Goal: Task Accomplishment & Management: Manage account settings

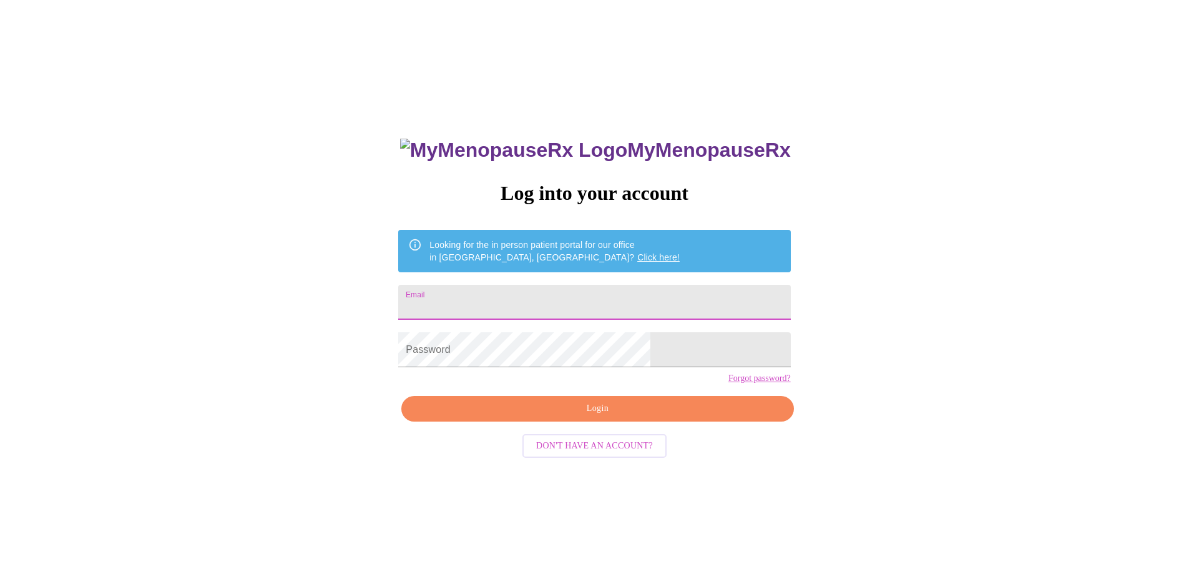
click at [534, 295] on input "Email" at bounding box center [594, 302] width 392 height 35
type input "[EMAIL_ADDRESS][DOMAIN_NAME]"
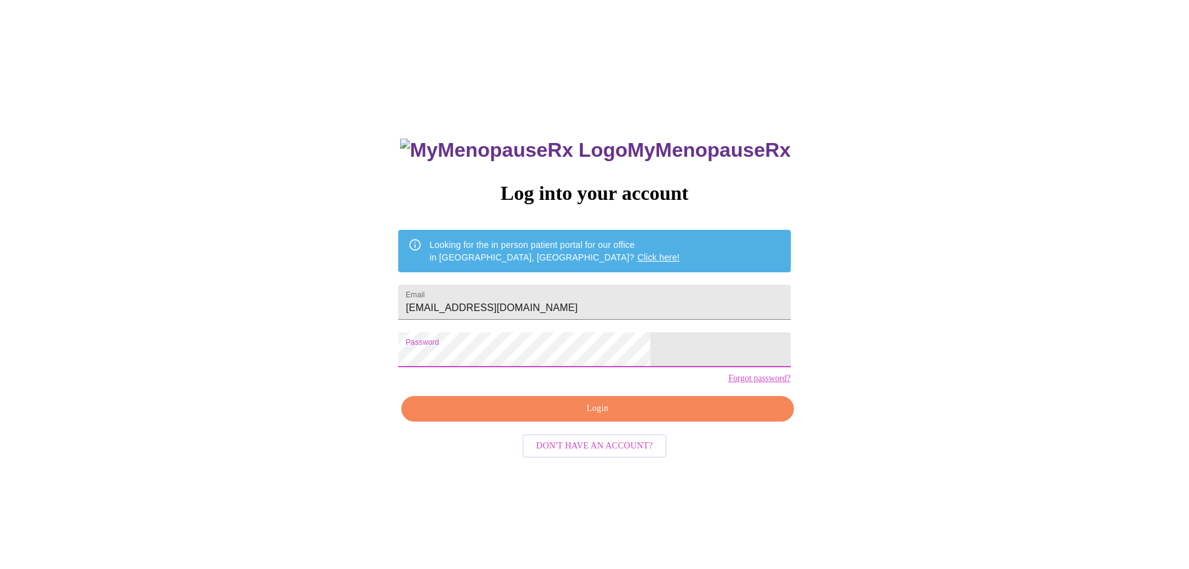
click at [538, 416] on span "Login" at bounding box center [597, 409] width 363 height 16
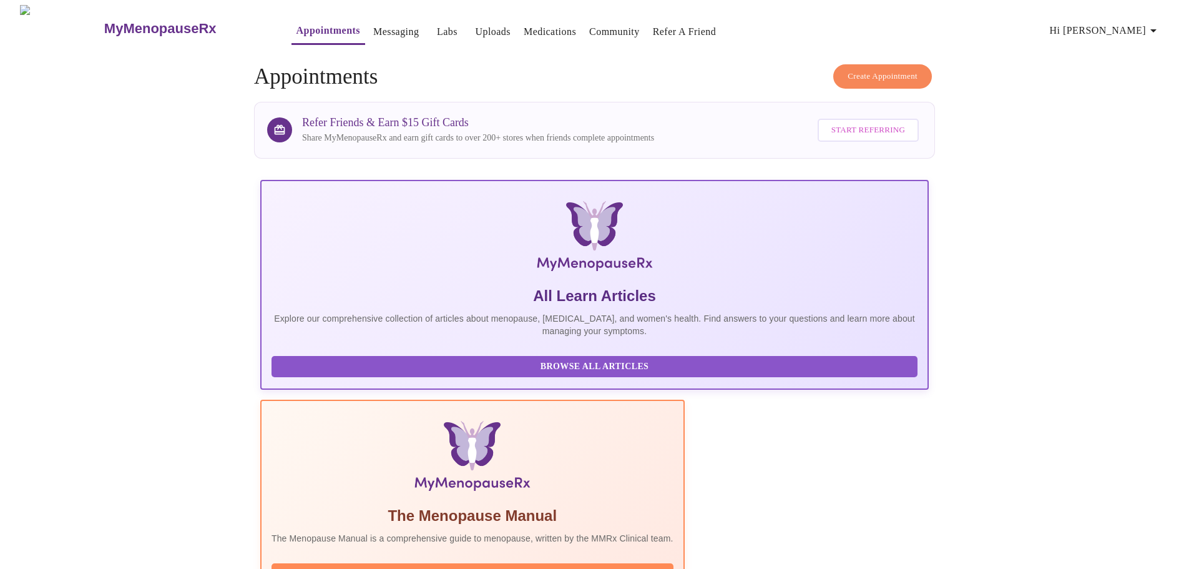
click at [1128, 30] on span "Hi [PERSON_NAME]" at bounding box center [1105, 30] width 111 height 17
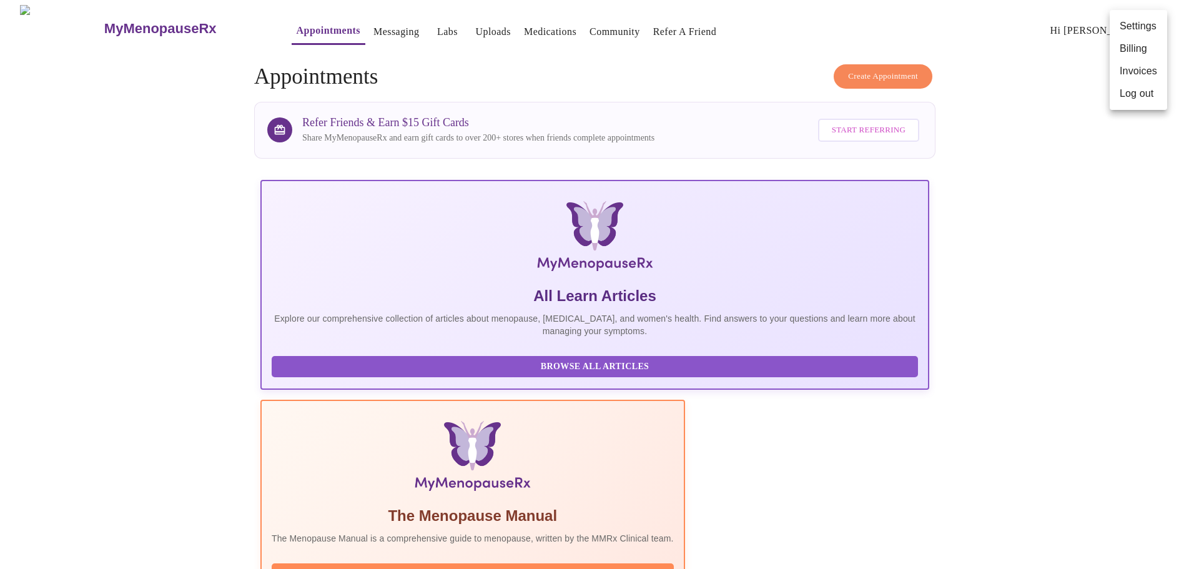
click at [1144, 27] on li "Settings" at bounding box center [1138, 26] width 57 height 22
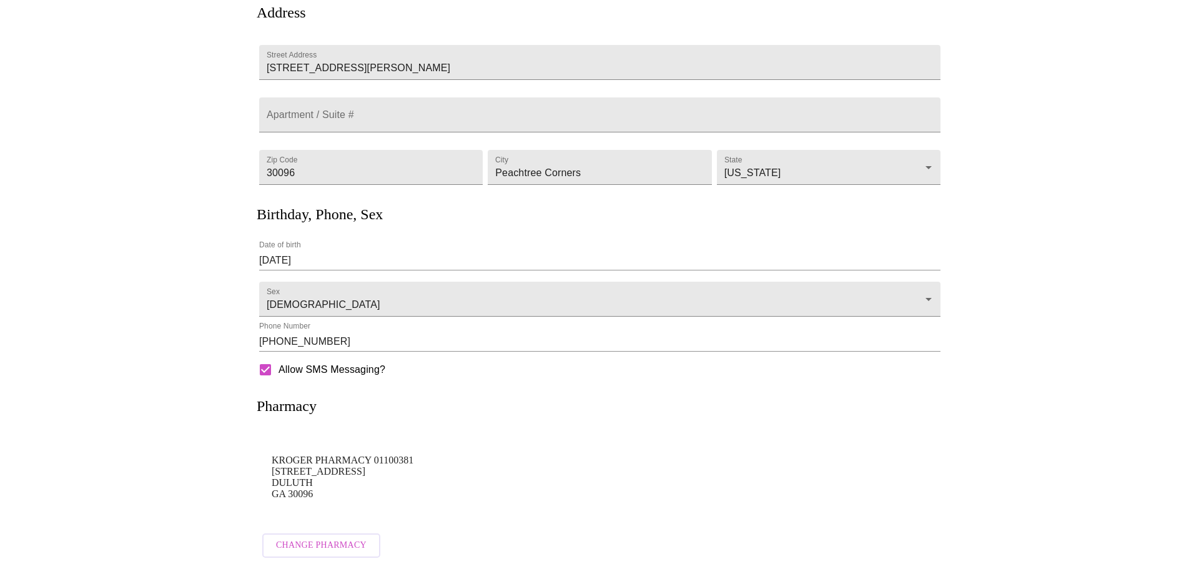
scroll to position [127, 0]
click at [311, 538] on span "Change Pharmacy" at bounding box center [316, 546] width 91 height 16
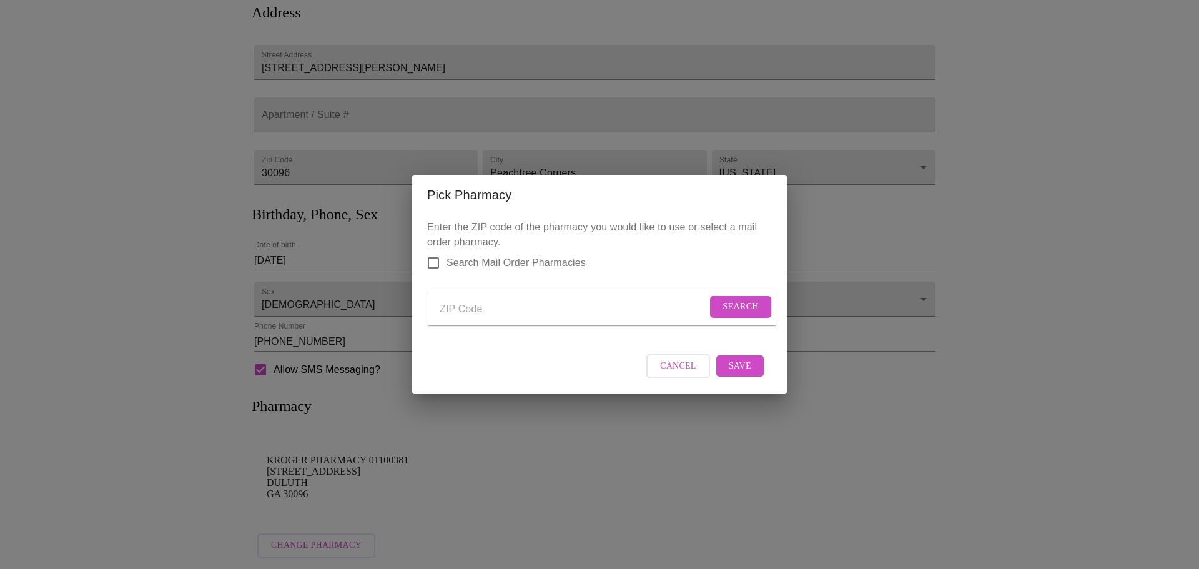
click at [465, 307] on input "Send a message to your care team" at bounding box center [573, 309] width 267 height 20
type input "30092"
click at [750, 299] on span "Search" at bounding box center [740, 307] width 36 height 16
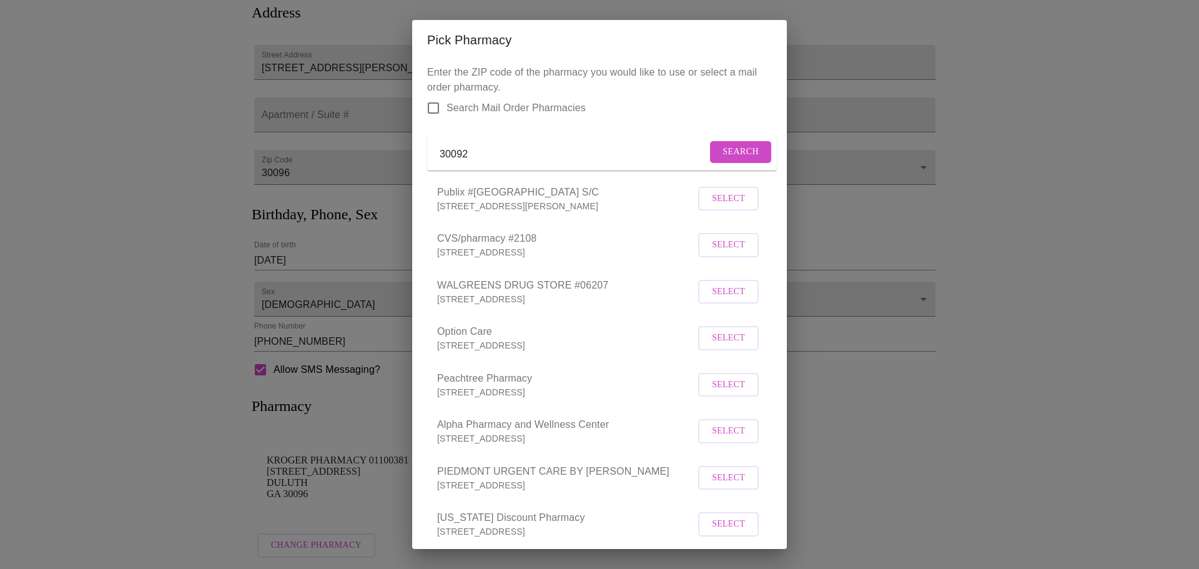
click at [712, 300] on span "Select" at bounding box center [728, 292] width 33 height 16
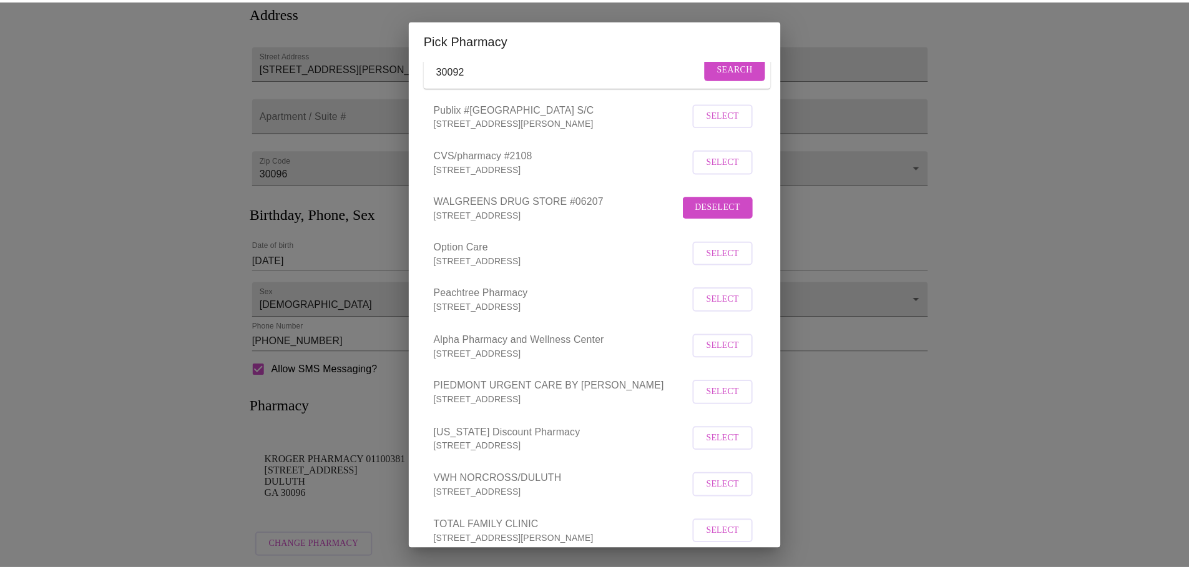
scroll to position [217, 0]
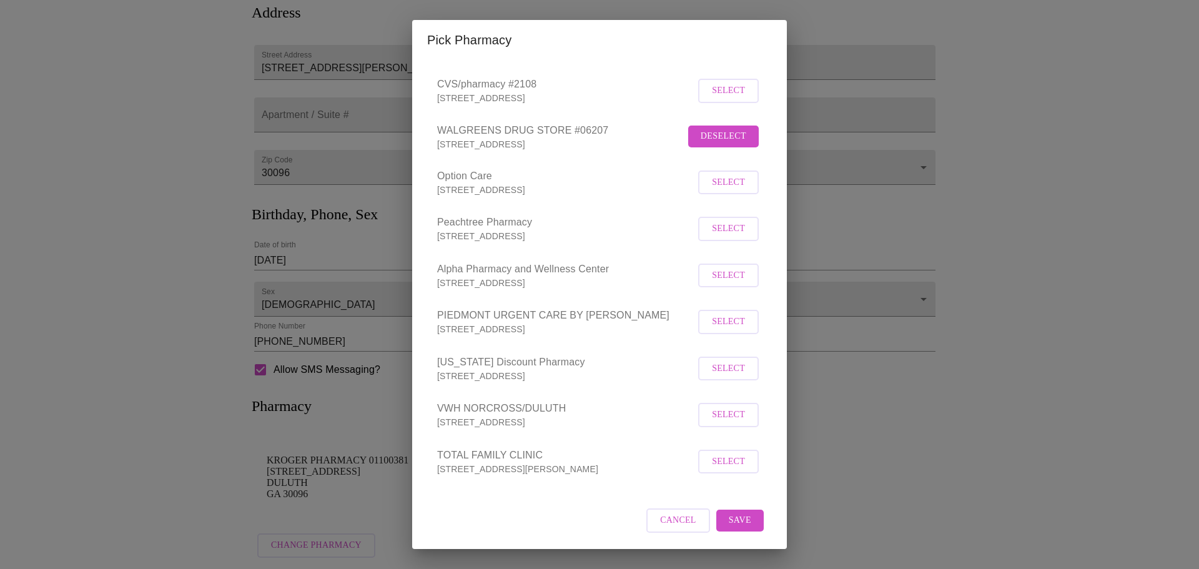
click at [739, 521] on span "Save" at bounding box center [740, 521] width 22 height 16
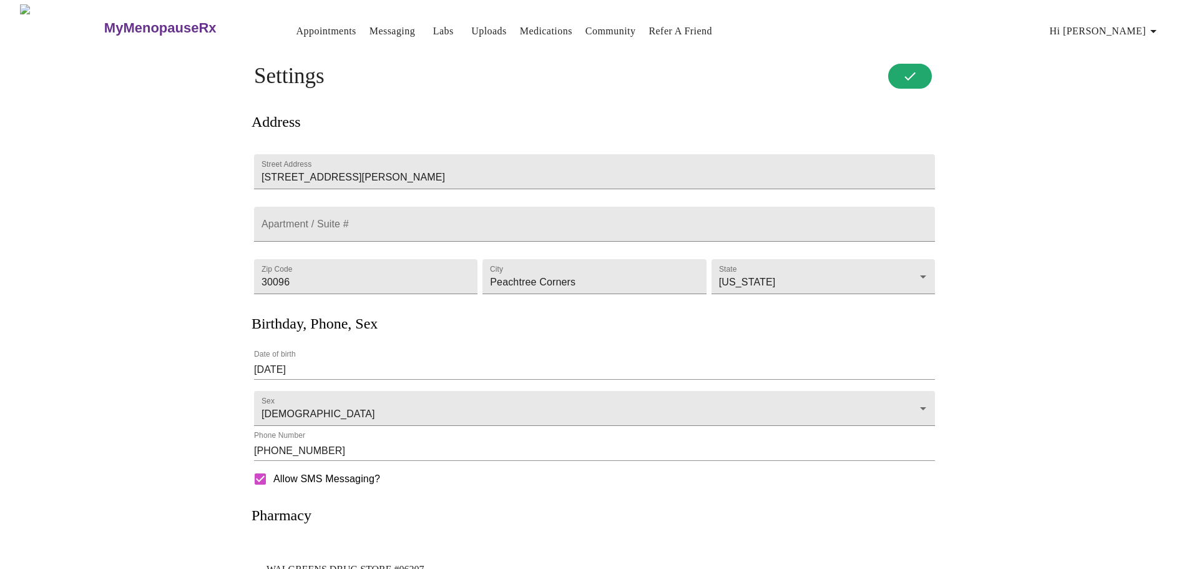
scroll to position [0, 0]
click at [918, 74] on button "Save" at bounding box center [910, 76] width 46 height 24
click at [104, 23] on h3 "MyMenopauseRx" at bounding box center [160, 29] width 112 height 16
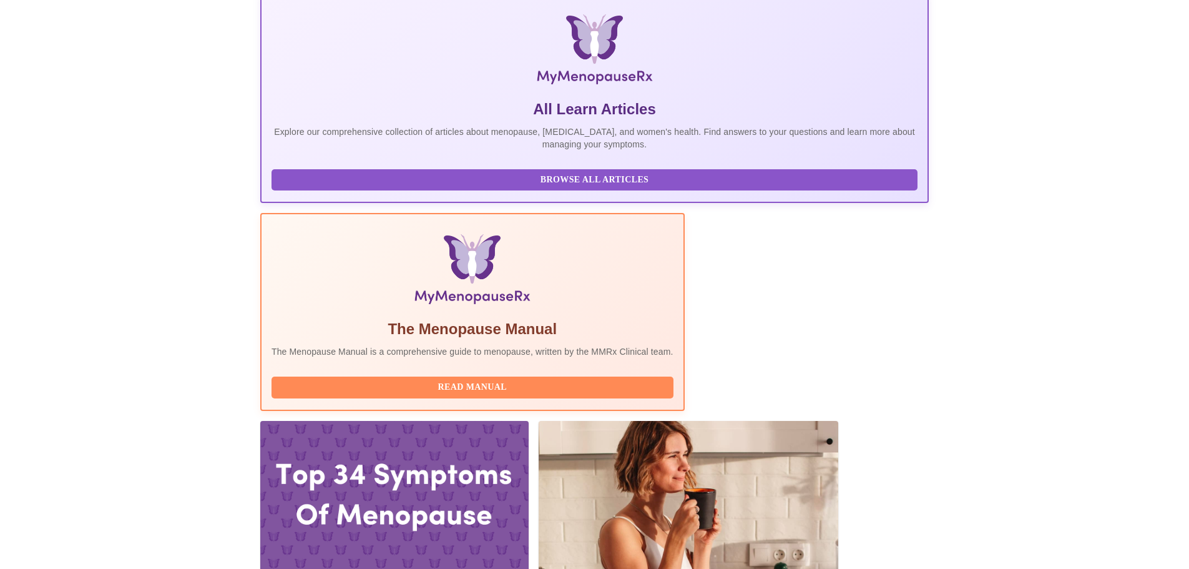
scroll to position [187, 0]
drag, startPoint x: 411, startPoint y: 320, endPoint x: 485, endPoint y: 323, distance: 73.7
copy h3 "DNP, WHNP-[GEOGRAPHIC_DATA]"
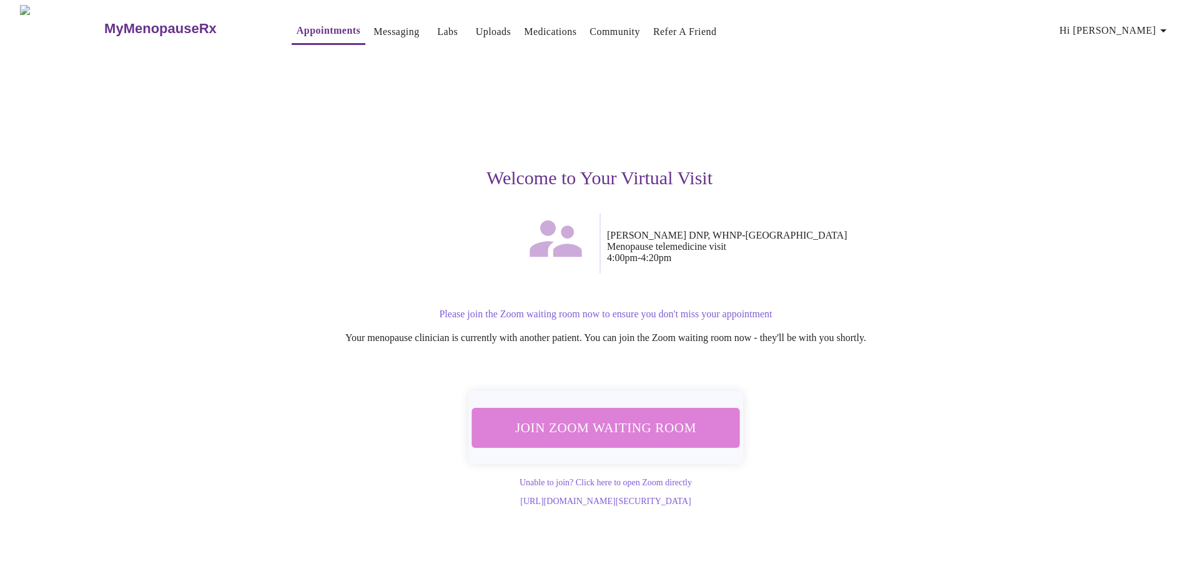
click at [637, 415] on span "Join Zoom Waiting Room" at bounding box center [605, 427] width 243 height 24
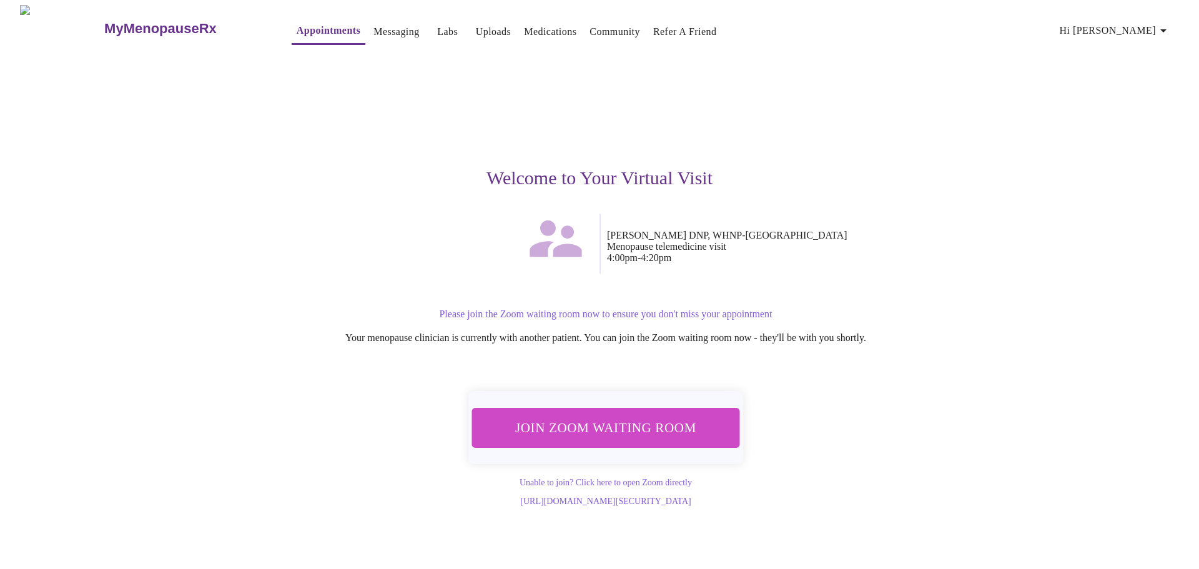
click at [968, 99] on div "Welcome to Your Virtual Visit" at bounding box center [599, 133] width 769 height 162
click at [297, 26] on link "Appointments" at bounding box center [329, 30] width 64 height 17
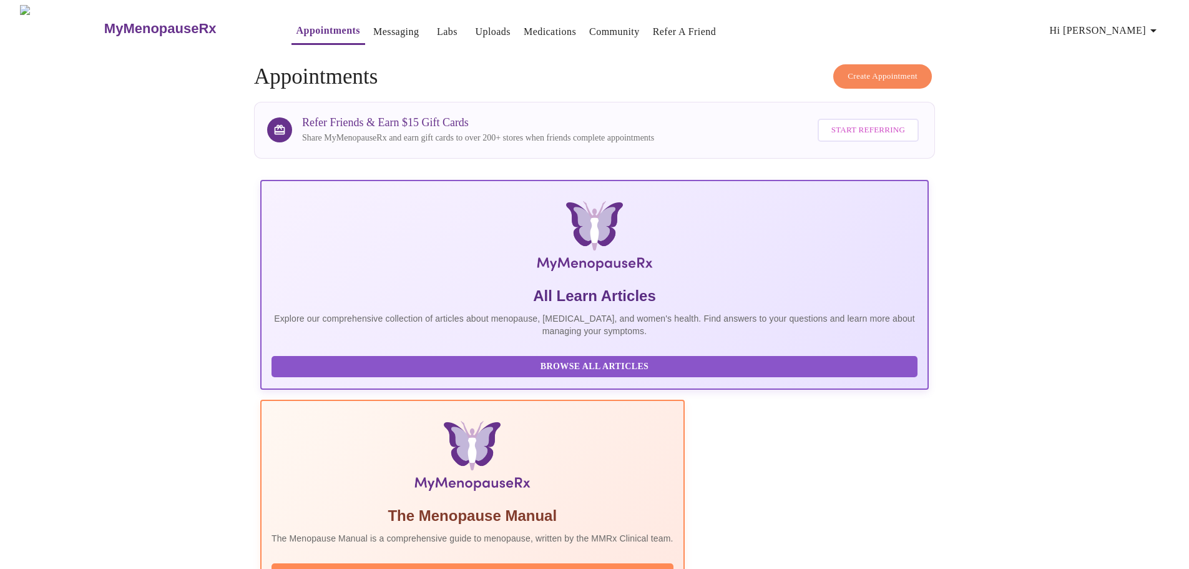
click at [373, 26] on link "Messaging" at bounding box center [396, 31] width 46 height 17
